Goal: Transaction & Acquisition: Purchase product/service

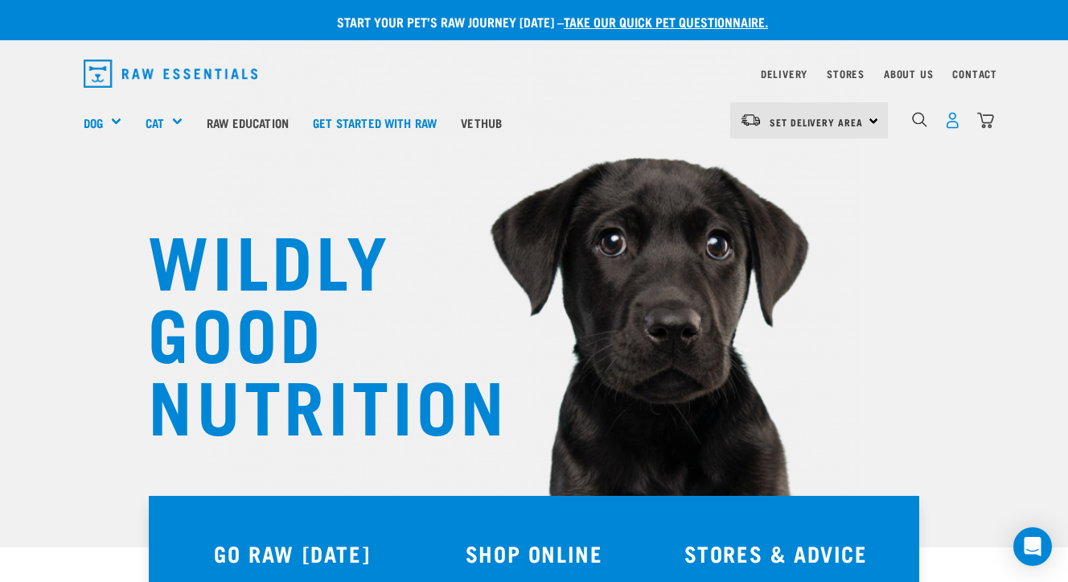
click at [955, 122] on img "dropdown navigation" at bounding box center [953, 120] width 17 height 17
click at [857, 119] on span "Set Delivery Area" at bounding box center [816, 122] width 93 height 6
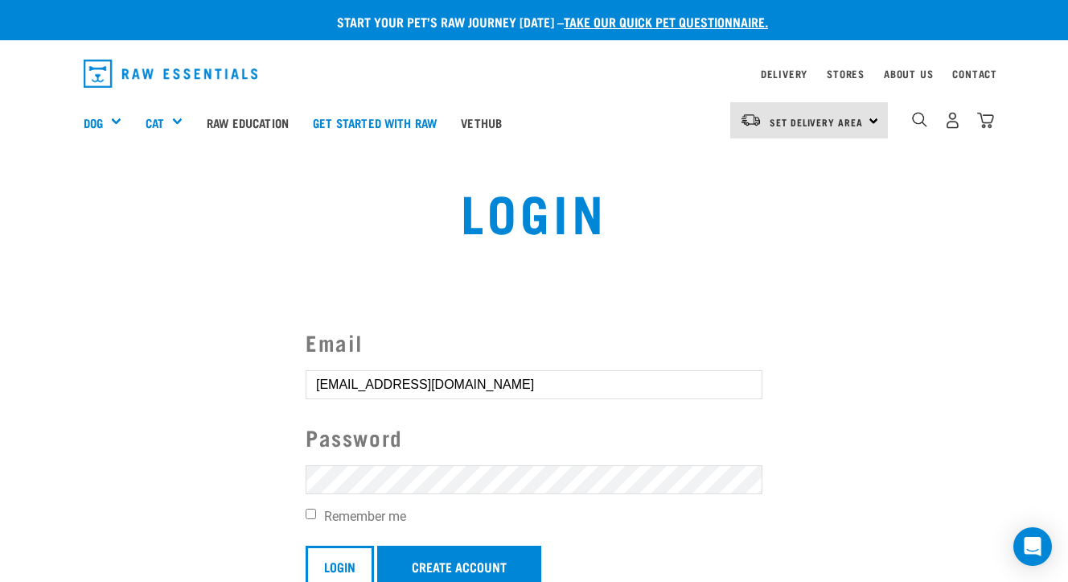
click at [340, 563] on input "Login" at bounding box center [340, 564] width 68 height 39
click at [345, 545] on input "Login" at bounding box center [340, 564] width 68 height 39
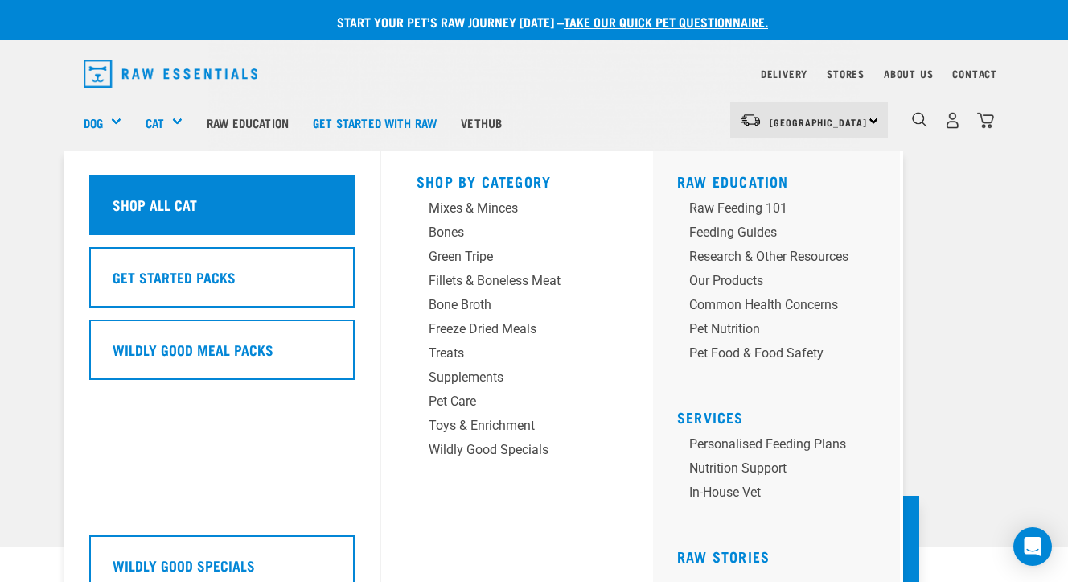
click at [224, 207] on div "Shop All Cat" at bounding box center [222, 205] width 266 height 60
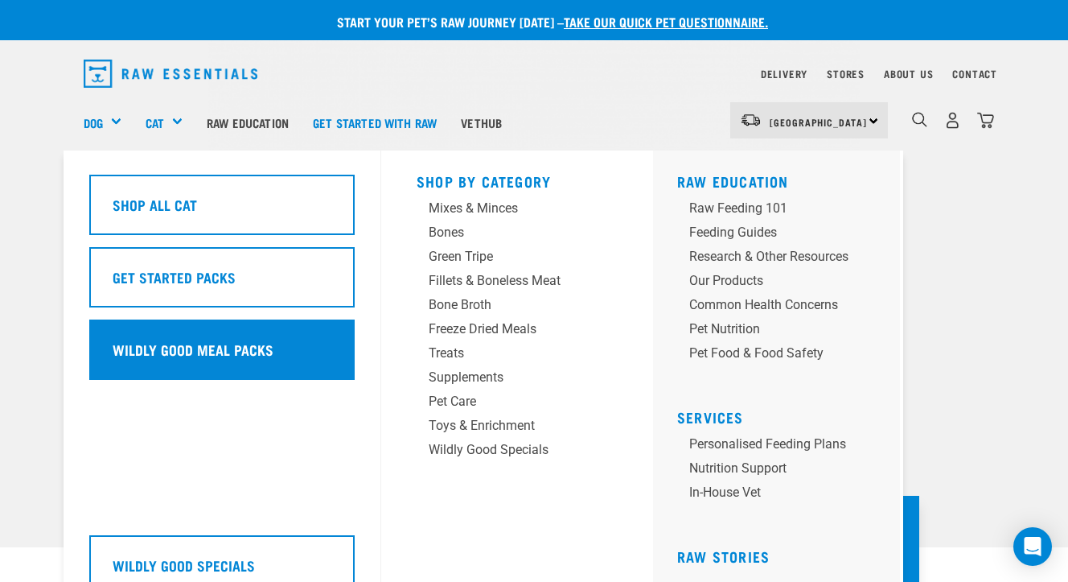
click at [245, 354] on div "Wildly Good Meal Packs" at bounding box center [222, 349] width 266 height 60
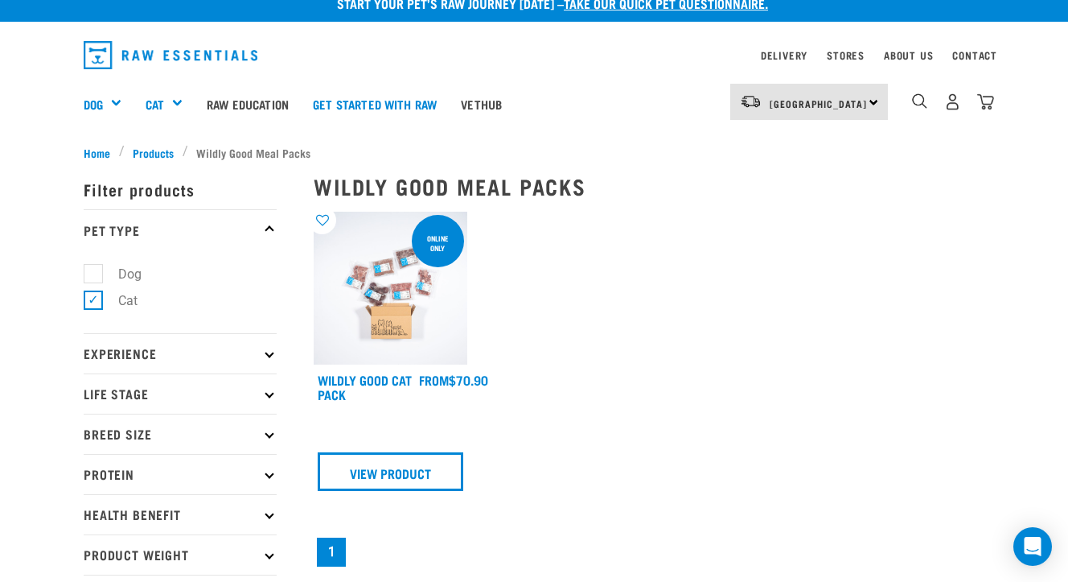
scroll to position [19, 0]
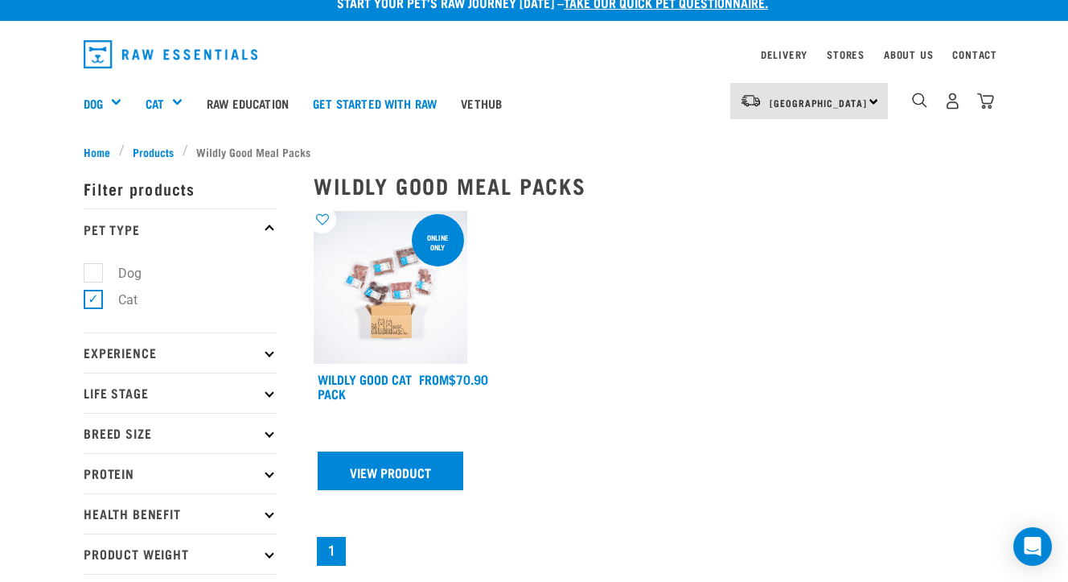
click at [392, 468] on link "View Product" at bounding box center [391, 470] width 146 height 39
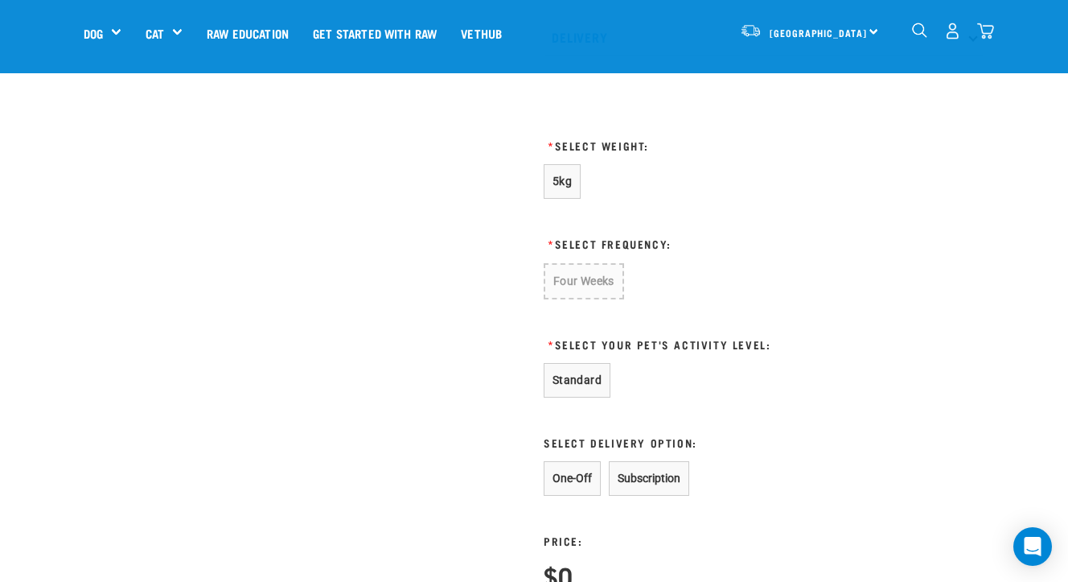
scroll to position [722, 0]
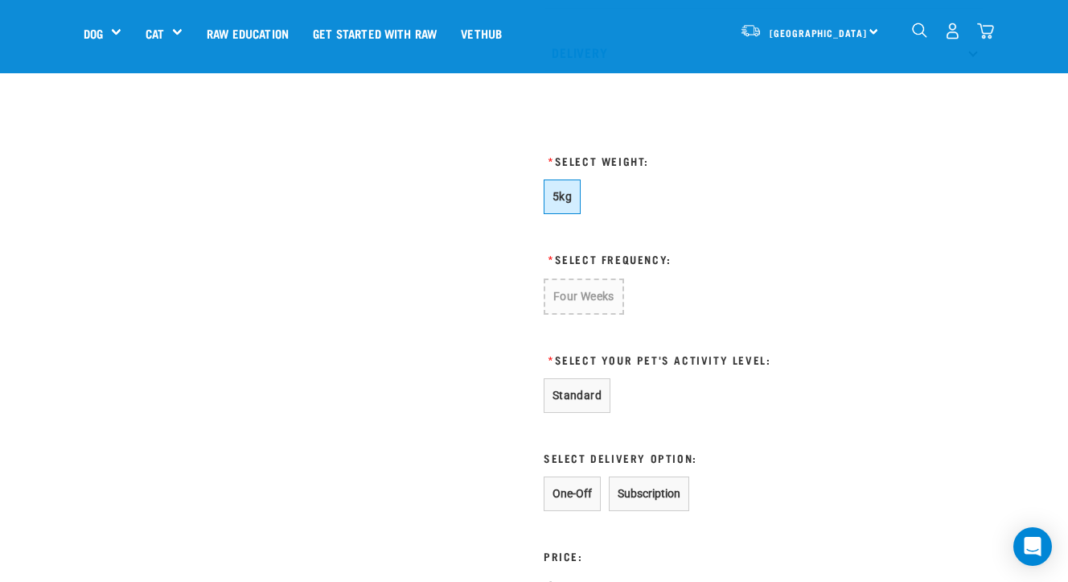
click at [564, 194] on span "5kg" at bounding box center [562, 196] width 19 height 13
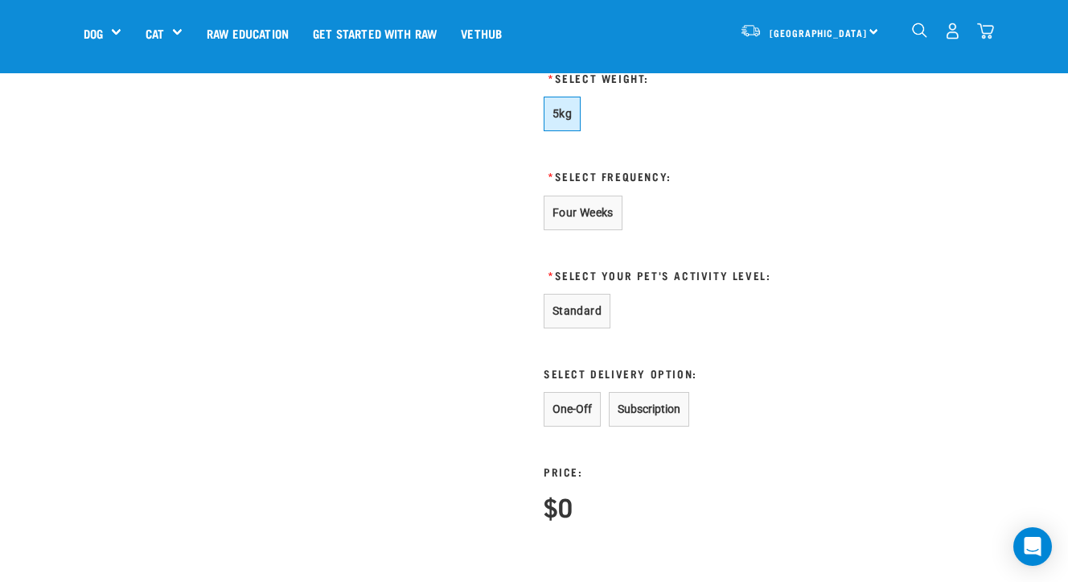
scroll to position [809, 0]
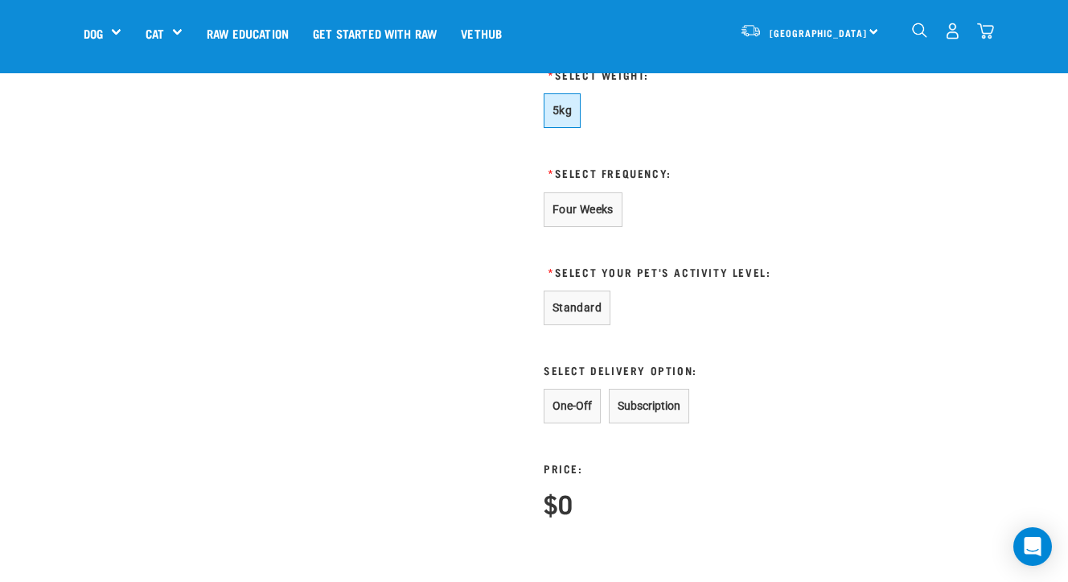
click at [574, 408] on button "One-Off" at bounding box center [572, 406] width 57 height 35
click at [586, 209] on button "Four Weeks" at bounding box center [583, 211] width 79 height 35
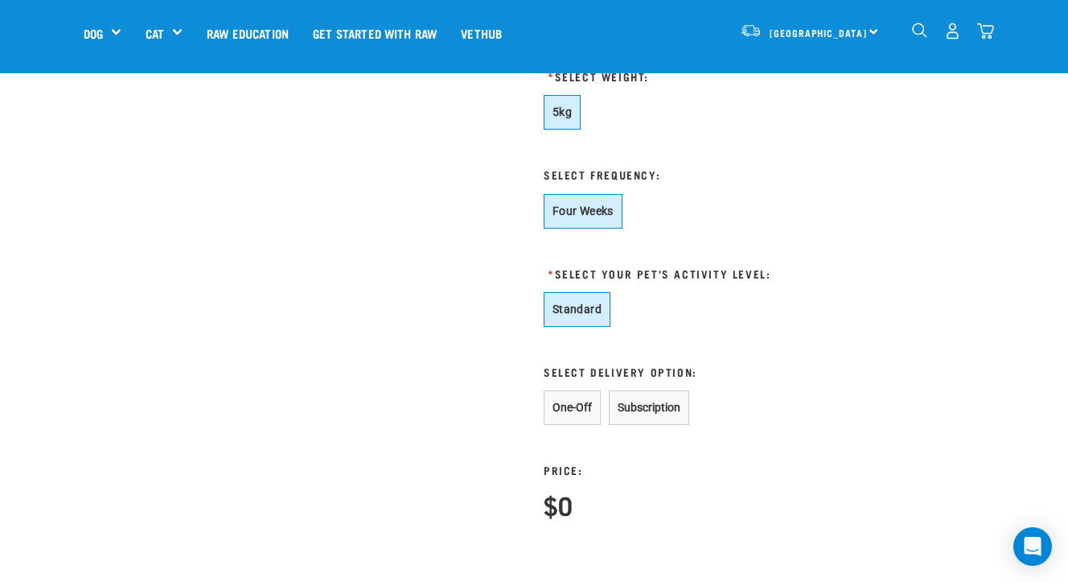
click at [585, 300] on button "Standard" at bounding box center [577, 309] width 67 height 35
click at [574, 404] on button "One-Off" at bounding box center [572, 407] width 57 height 35
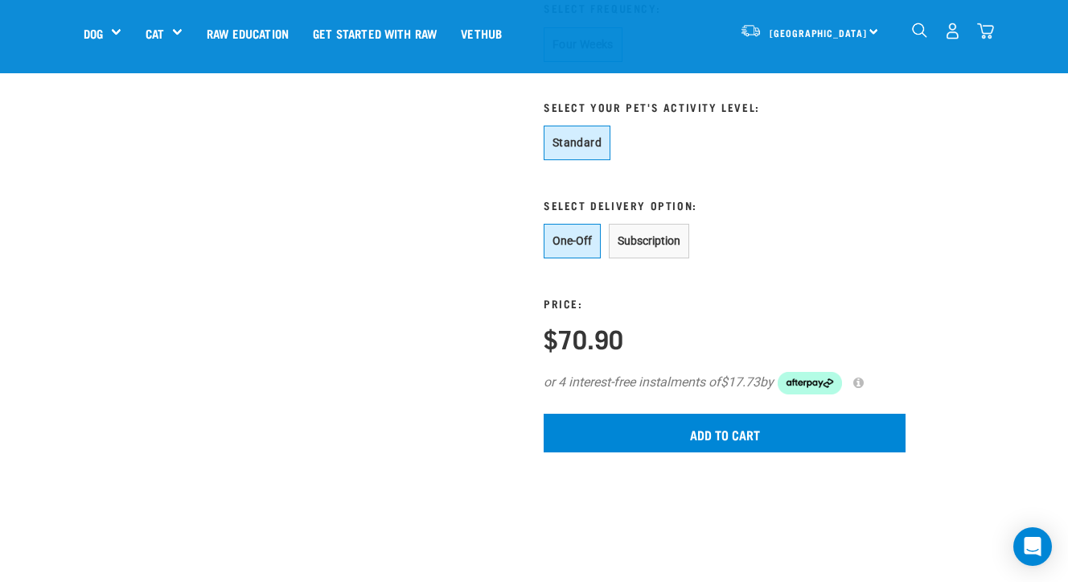
scroll to position [986, 0]
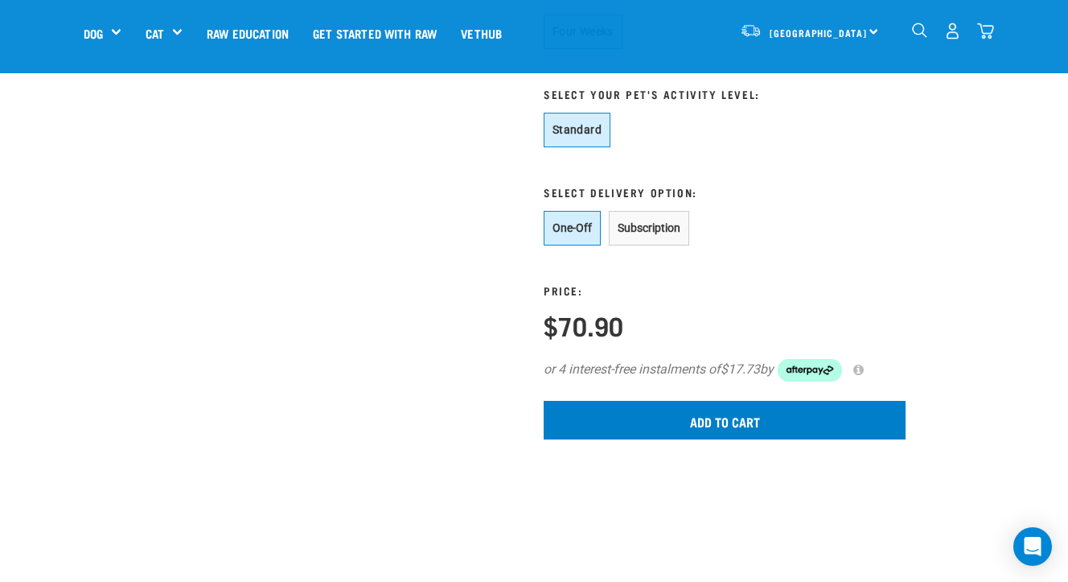
click at [706, 419] on input "Add to cart" at bounding box center [725, 420] width 362 height 39
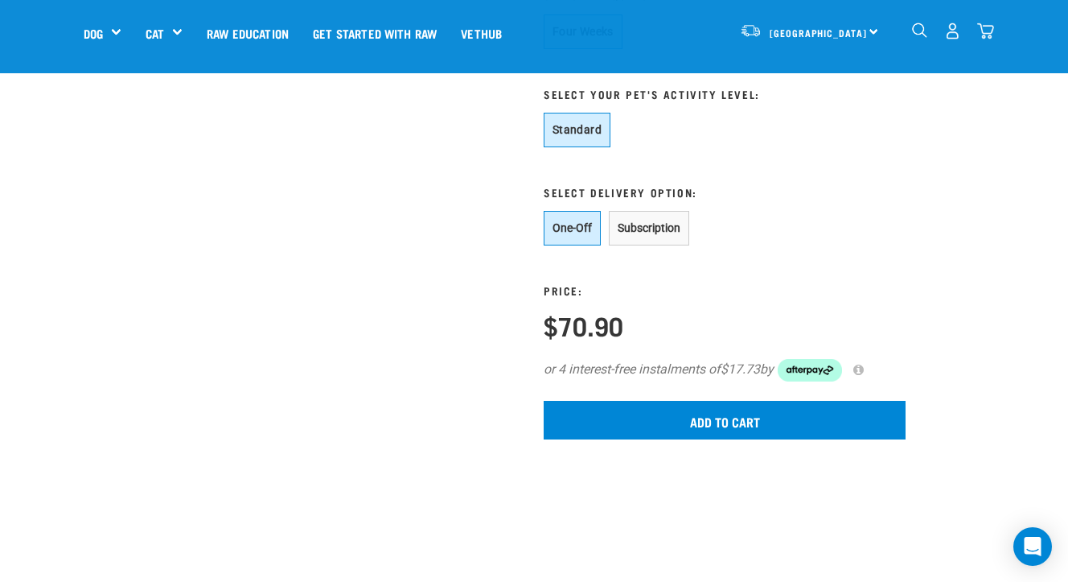
scroll to position [1015, 0]
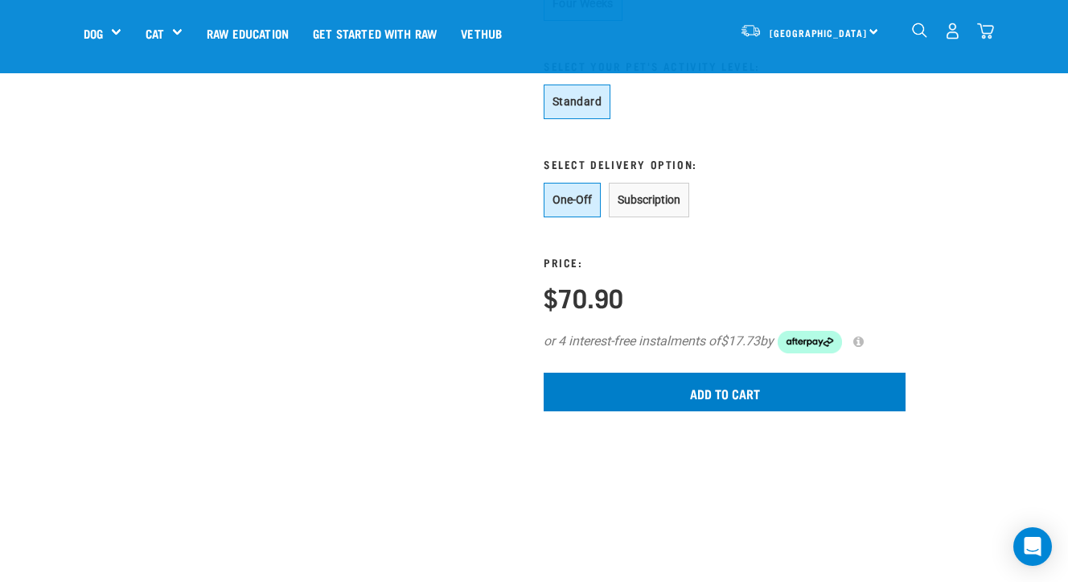
click at [720, 381] on input "Add to cart" at bounding box center [725, 392] width 362 height 39
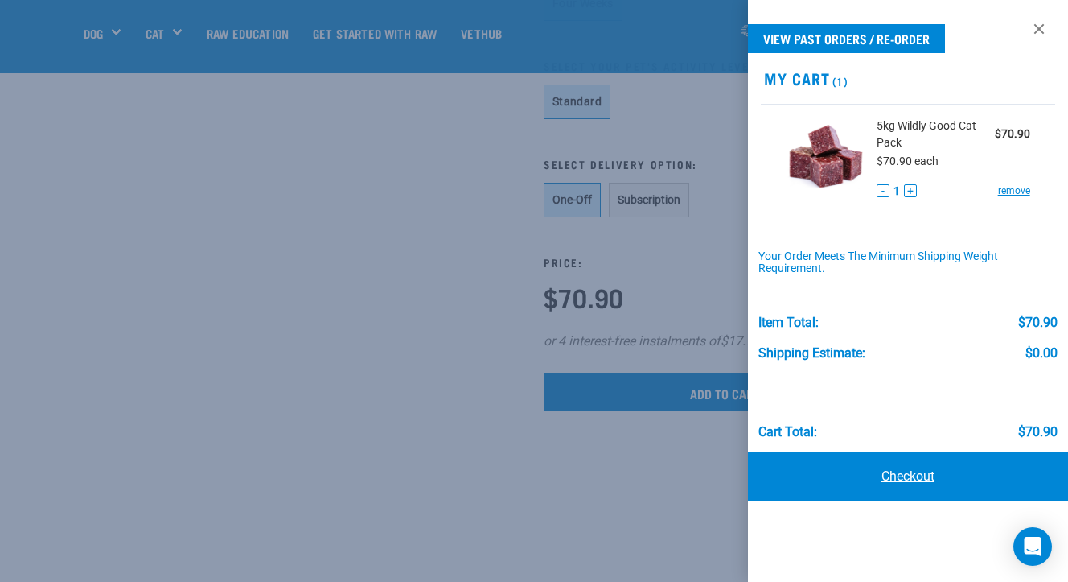
click at [904, 466] on link "Checkout" at bounding box center [908, 476] width 320 height 48
click at [914, 471] on link "Checkout" at bounding box center [908, 476] width 320 height 48
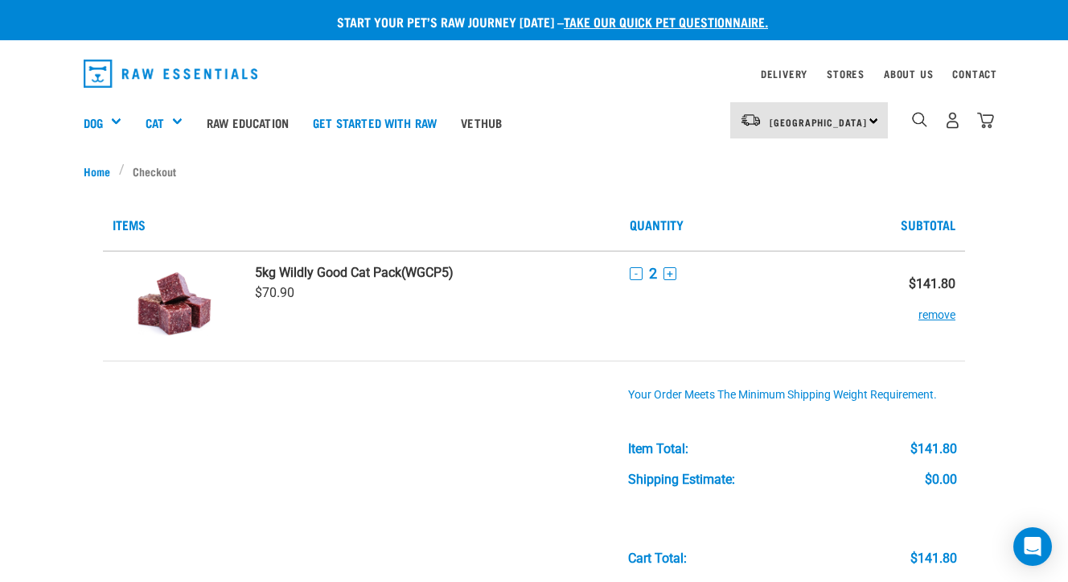
click at [630, 276] on button "-" at bounding box center [636, 273] width 13 height 13
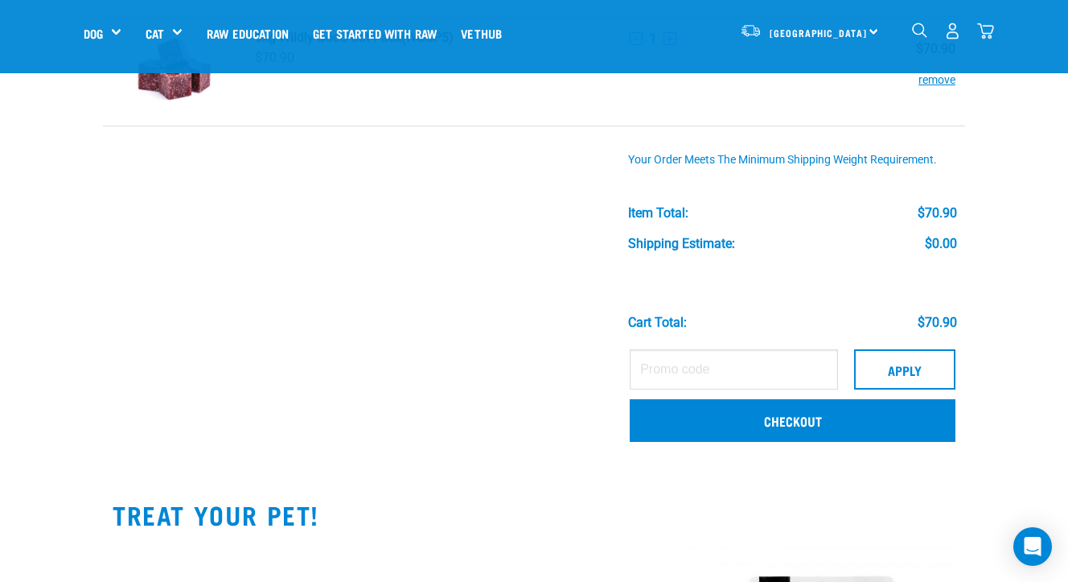
scroll to position [139, 0]
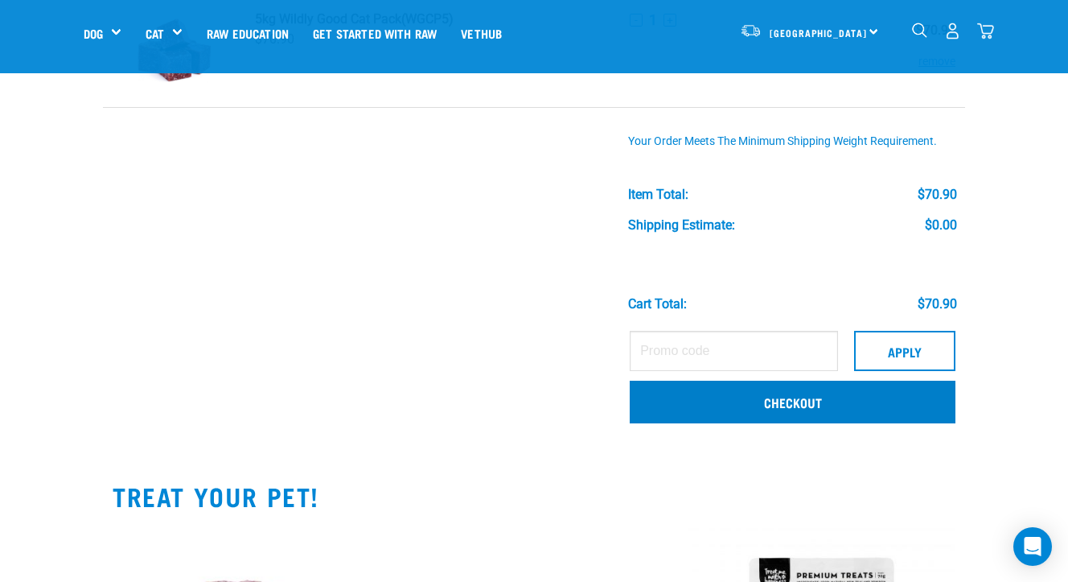
click at [760, 398] on link "Checkout" at bounding box center [793, 402] width 326 height 42
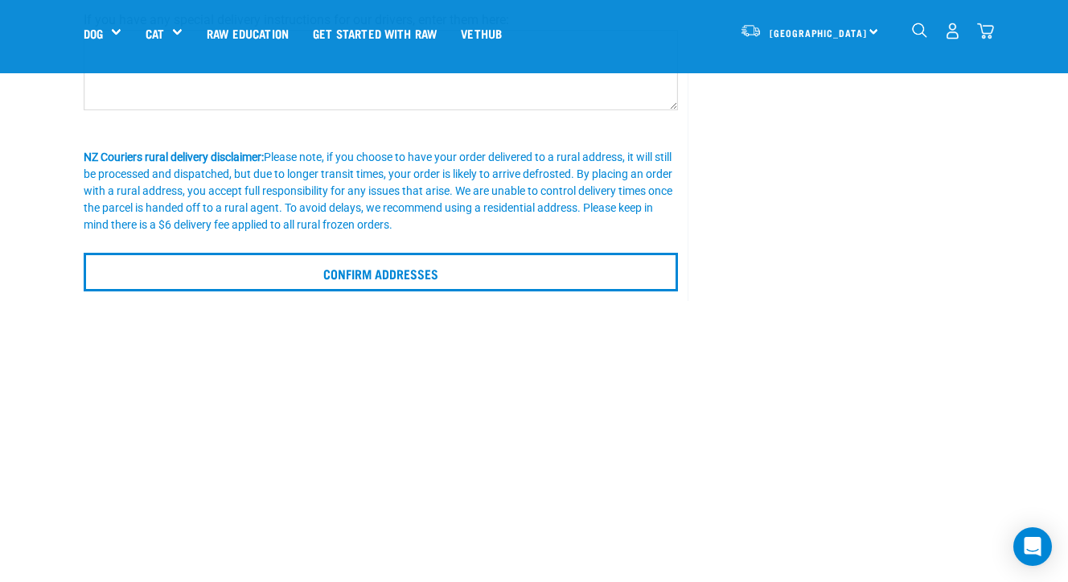
scroll to position [419, 0]
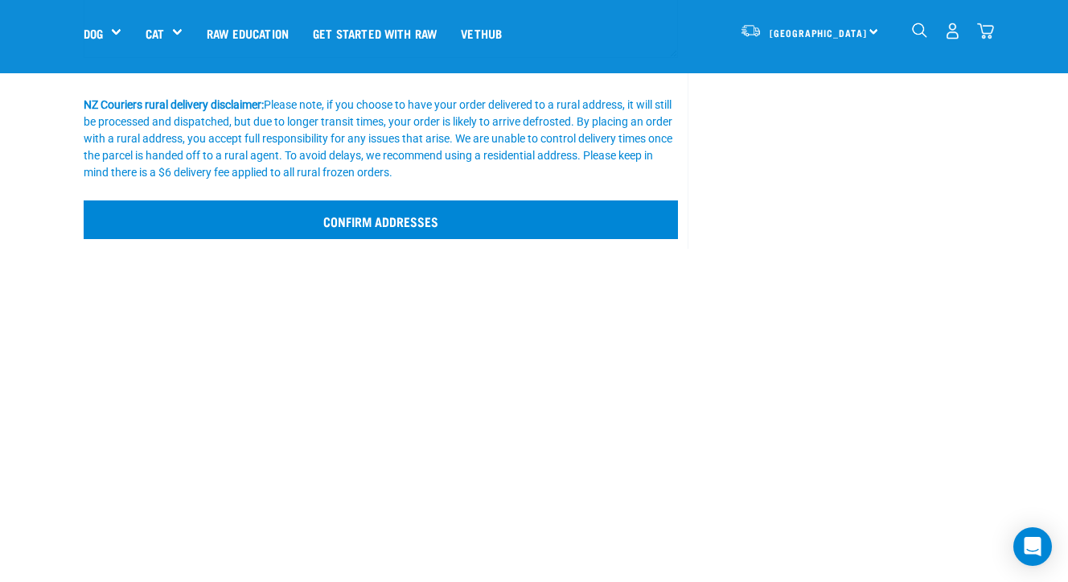
click at [392, 215] on input "Confirm addresses" at bounding box center [381, 219] width 595 height 39
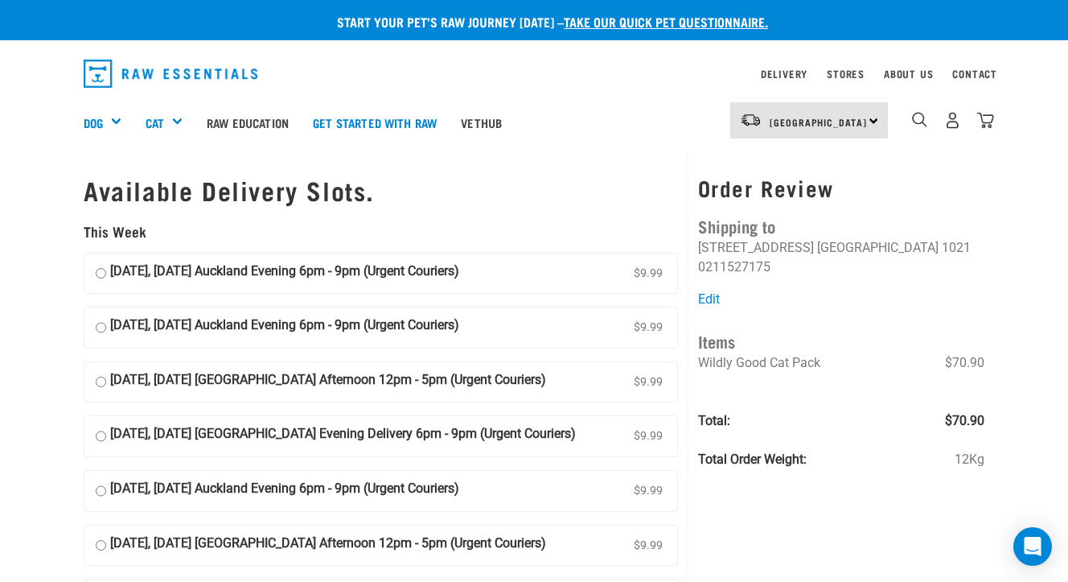
click at [102, 267] on input "08 September, Monday Auckland Evening 6pm - 9pm (Urgent Couriers) $9.99" at bounding box center [101, 273] width 10 height 24
radio input "true"
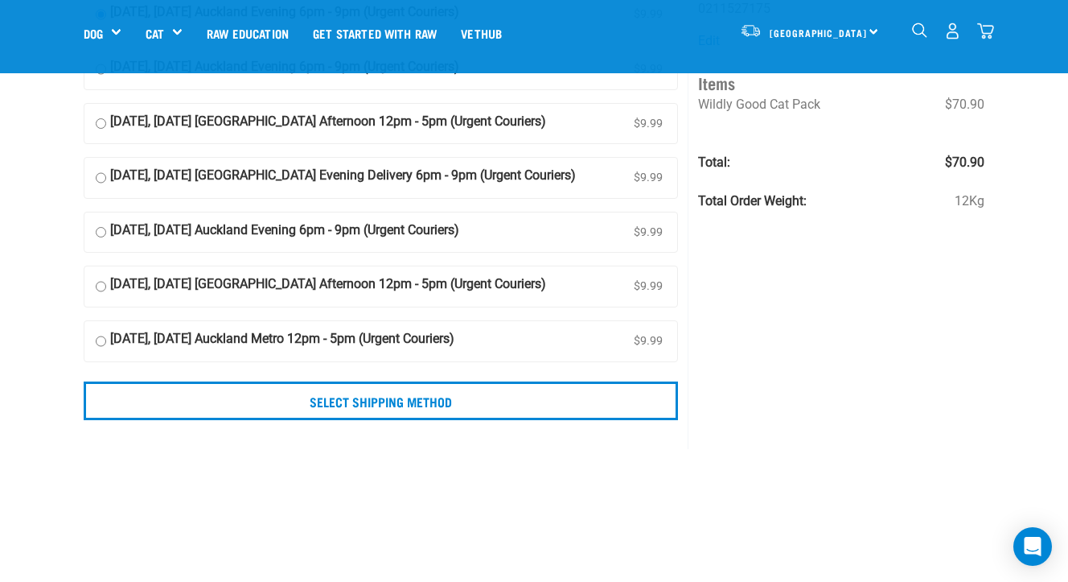
scroll to position [154, 0]
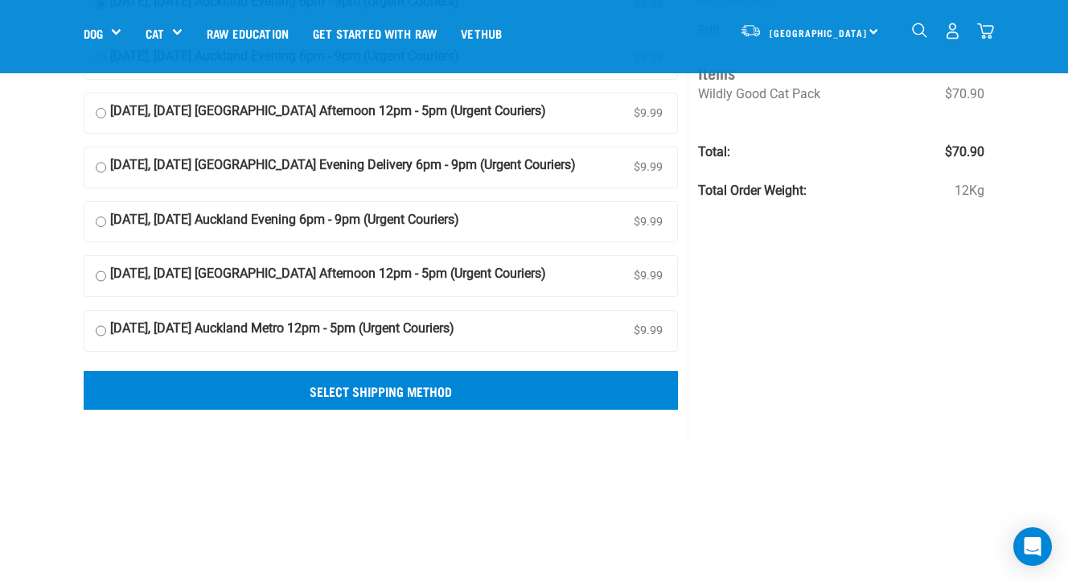
click at [402, 387] on input "Select Shipping Method" at bounding box center [381, 390] width 595 height 39
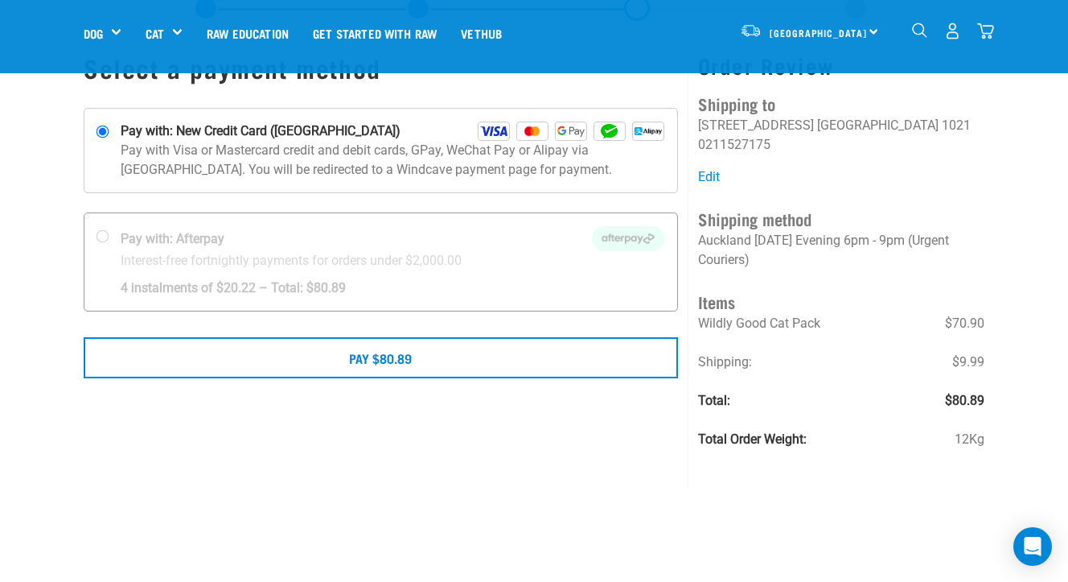
scroll to position [76, 0]
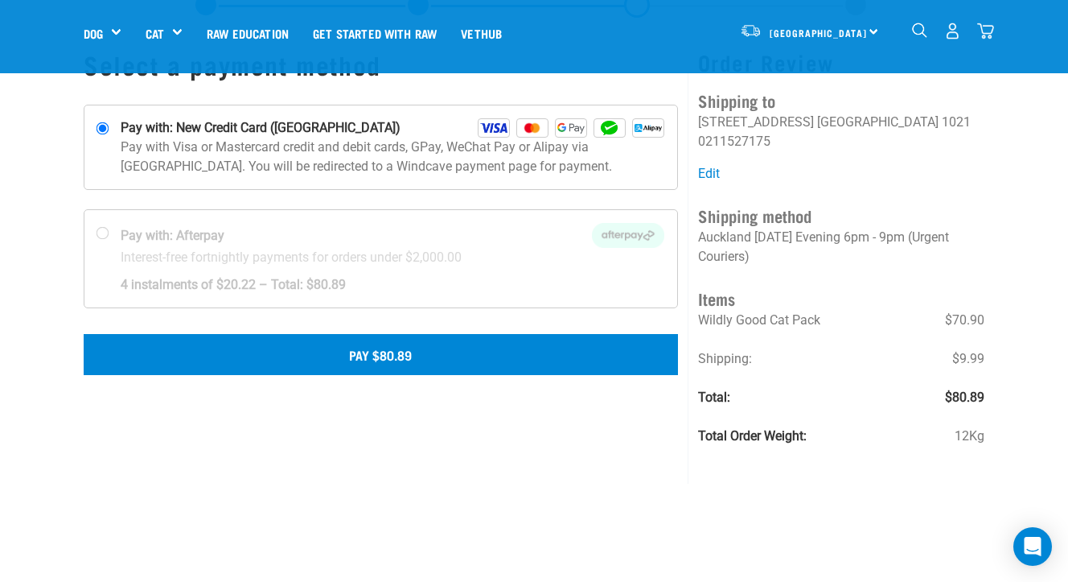
click at [394, 354] on button "Pay $80.89" at bounding box center [381, 354] width 595 height 40
